Goal: Ask a question

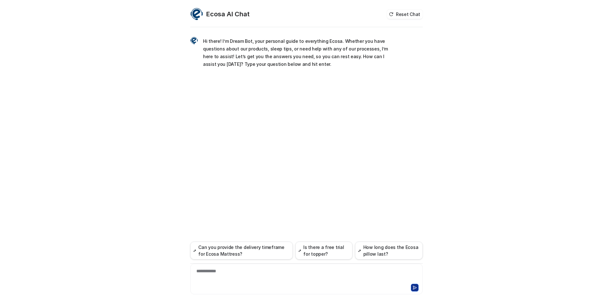
click at [256, 269] on div "**********" at bounding box center [306, 274] width 229 height 15
paste div
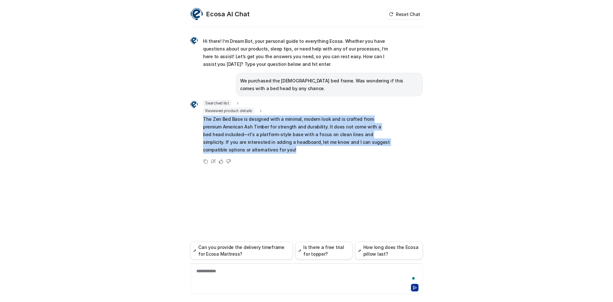
drag, startPoint x: 261, startPoint y: 148, endPoint x: 203, endPoint y: 122, distance: 63.2
click at [203, 122] on p "The Zen Bed Base is designed with a minimal, modern look and is crafted from pr…" at bounding box center [296, 134] width 187 height 38
copy p "The Zen Bed Base is designed with a minimal, modern look and is crafted from pr…"
drag, startPoint x: 338, startPoint y: 151, endPoint x: 329, endPoint y: 141, distance: 13.1
click at [338, 151] on p "The Zen Bed Base is designed with a minimal, modern look and is crafted from pr…" at bounding box center [296, 134] width 187 height 38
